Goal: Transaction & Acquisition: Obtain resource

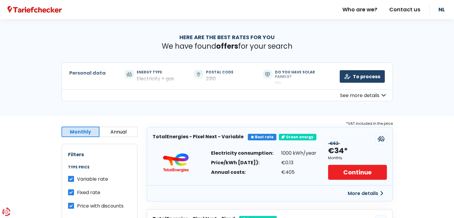
click at [185, 65] on div "Personal data Energy type Electricity + gas Postal code 2310 Do you have solar …" at bounding box center [226, 75] width 331 height 27
click at [362, 89] on button "See more details" at bounding box center [226, 95] width 331 height 12
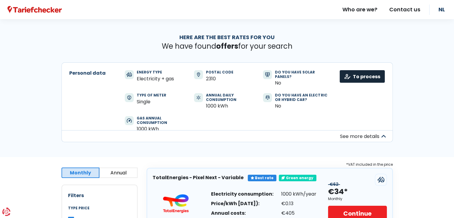
click at [360, 78] on font "To process" at bounding box center [366, 76] width 27 height 7
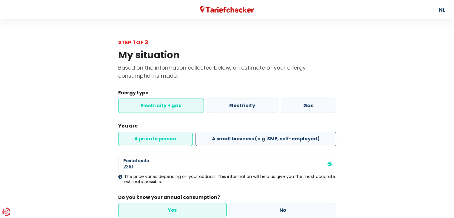
scroll to position [30, 0]
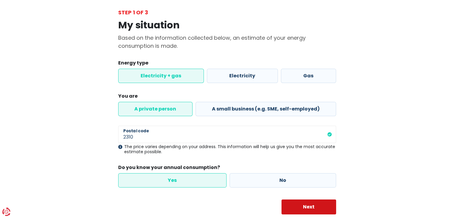
click at [309, 207] on font "Next" at bounding box center [309, 206] width 12 height 7
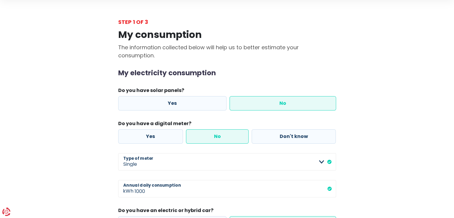
scroll to position [60, 0]
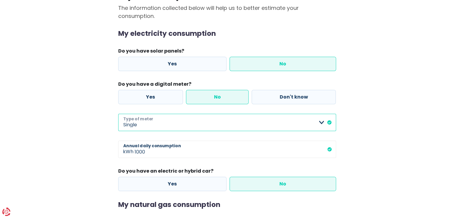
click at [194, 125] on select "Single Double Single + night rate only Double + night rate only Don't know Plea…" at bounding box center [227, 122] width 218 height 17
